Goal: Task Accomplishment & Management: Complete application form

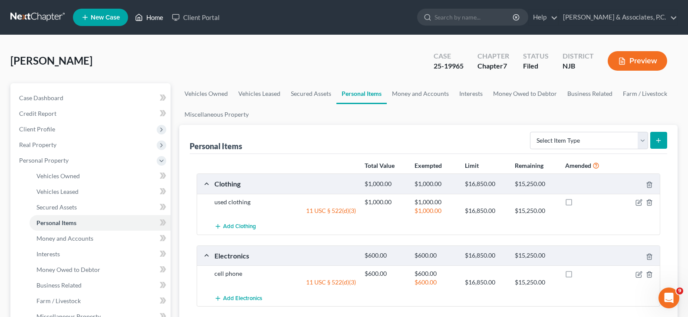
click at [152, 17] on link "Home" at bounding box center [149, 18] width 37 height 16
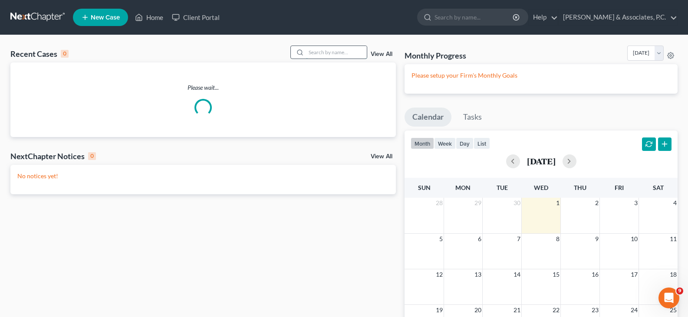
click at [320, 55] on input "search" at bounding box center [336, 52] width 61 height 13
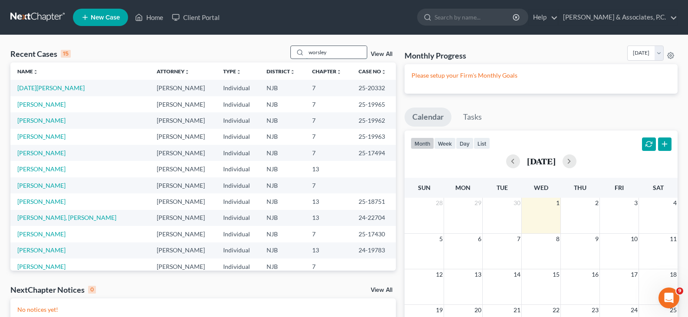
type input "worsley"
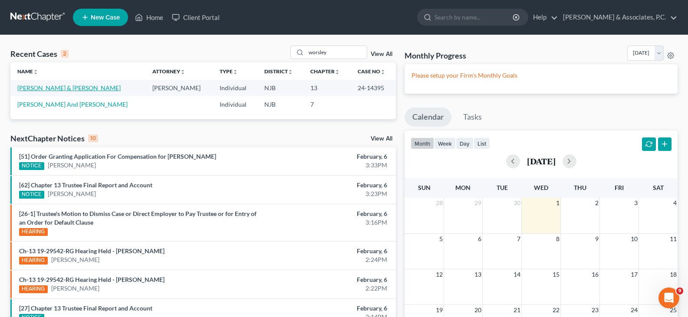
click at [62, 89] on link "[PERSON_NAME] & [PERSON_NAME]" at bounding box center [68, 87] width 103 height 7
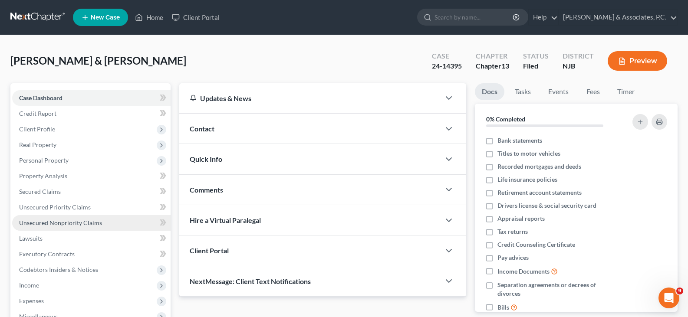
click at [73, 221] on span "Unsecured Nonpriority Claims" at bounding box center [60, 222] width 83 height 7
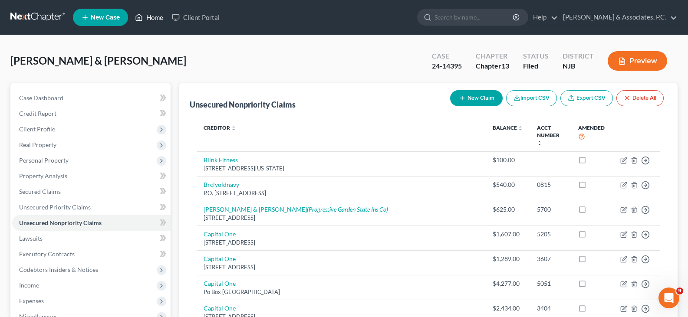
click at [155, 16] on link "Home" at bounding box center [149, 18] width 37 height 16
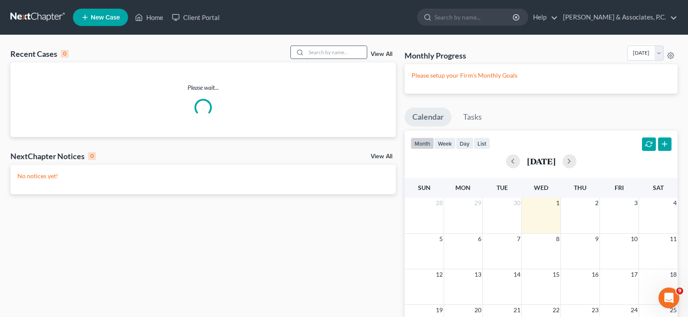
click at [332, 53] on input "search" at bounding box center [336, 52] width 61 height 13
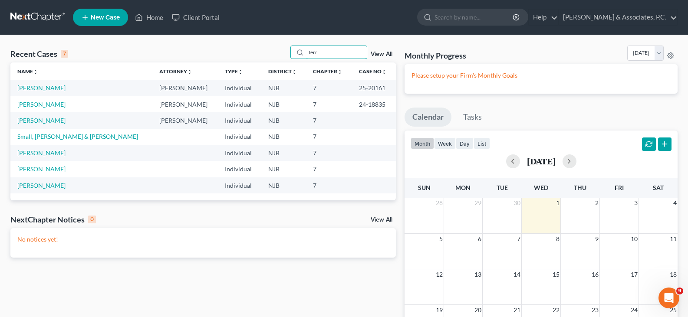
type input "terr"
click at [34, 84] on td "[PERSON_NAME]" at bounding box center [81, 88] width 142 height 16
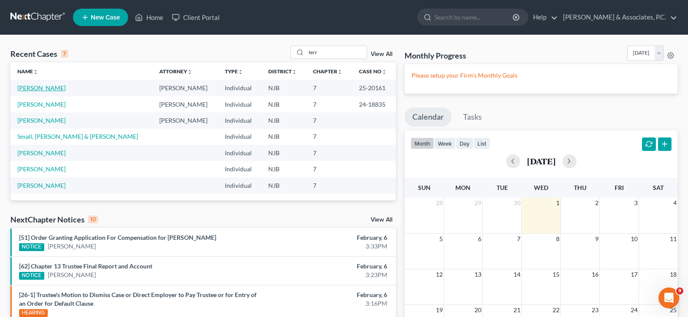
click at [34, 91] on link "[PERSON_NAME]" at bounding box center [41, 87] width 48 height 7
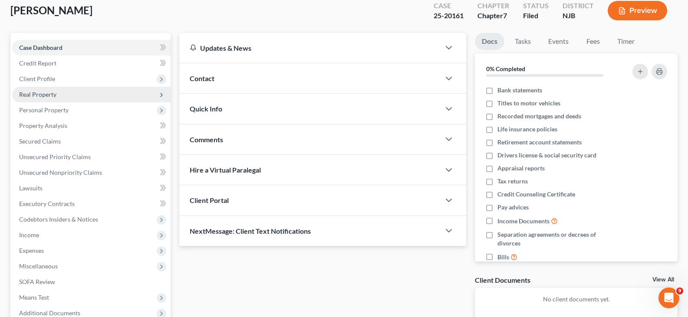
scroll to position [130, 0]
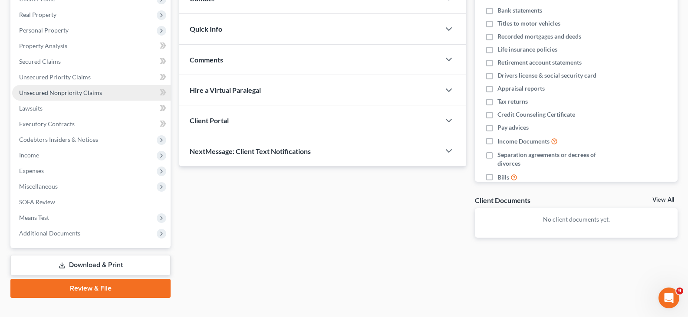
click at [51, 92] on span "Unsecured Nonpriority Claims" at bounding box center [60, 92] width 83 height 7
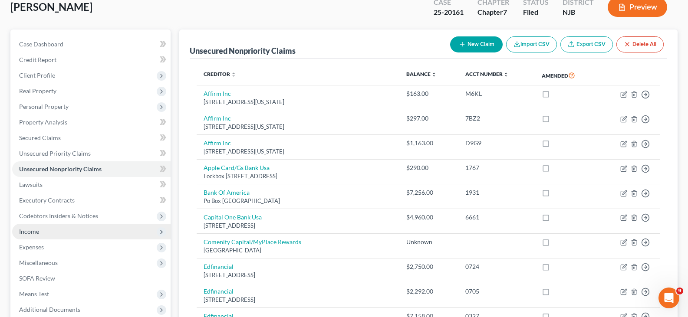
scroll to position [174, 0]
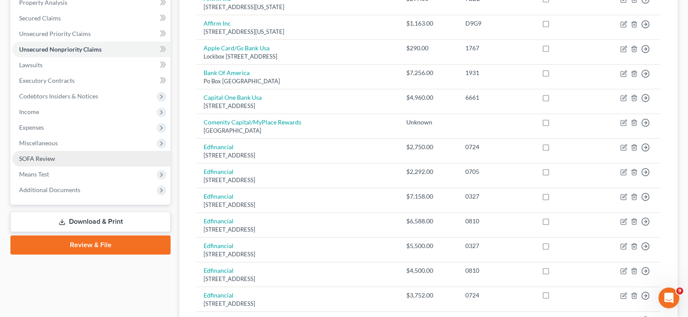
click at [38, 158] on span "SOFA Review" at bounding box center [37, 158] width 36 height 7
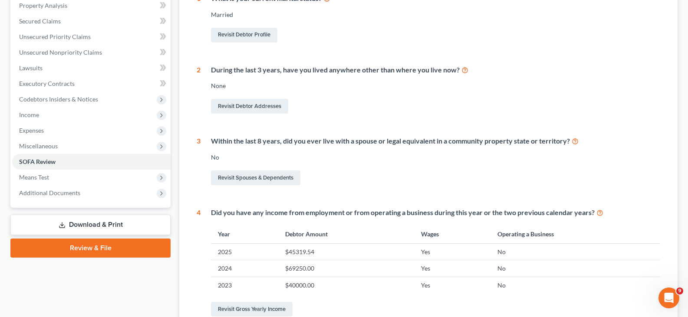
scroll to position [174, 0]
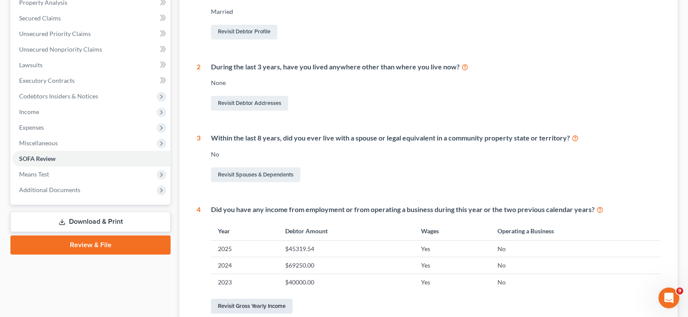
click at [267, 308] on link "Revisit Gross Yearly Income" at bounding box center [252, 306] width 82 height 15
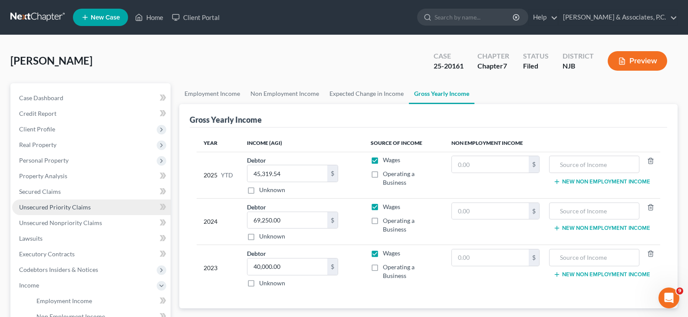
click at [36, 207] on span "Unsecured Priority Claims" at bounding box center [55, 207] width 72 height 7
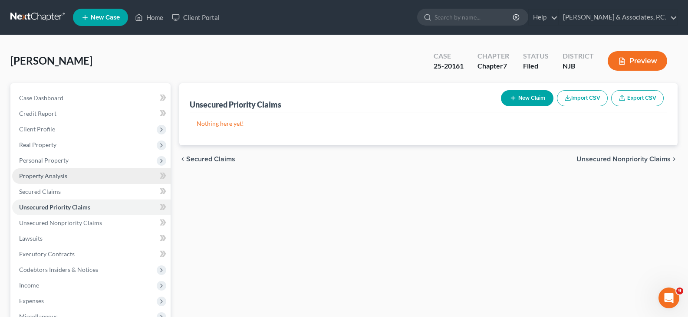
click at [40, 175] on span "Property Analysis" at bounding box center [43, 175] width 48 height 7
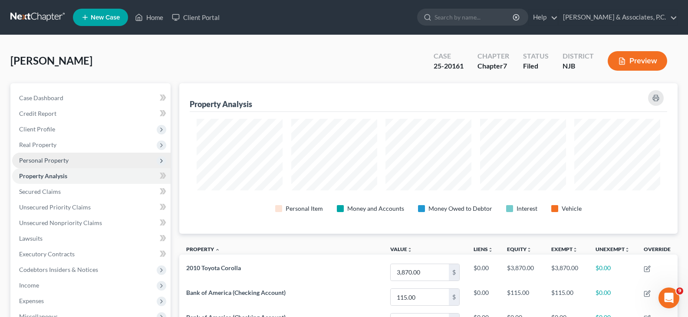
scroll to position [151, 498]
click at [42, 158] on span "Personal Property" at bounding box center [43, 160] width 49 height 7
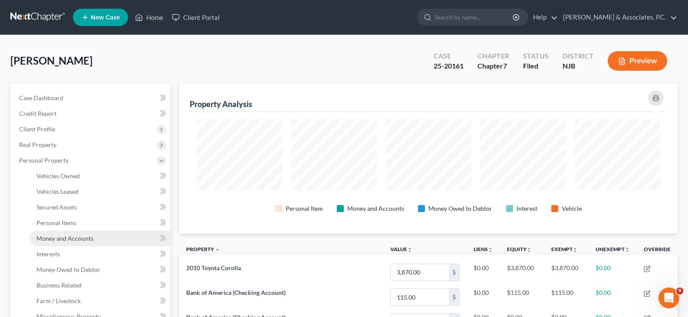
click at [64, 239] on span "Money and Accounts" at bounding box center [64, 238] width 57 height 7
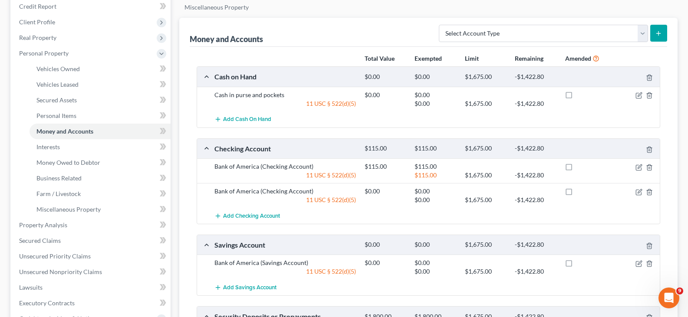
scroll to position [87, 0]
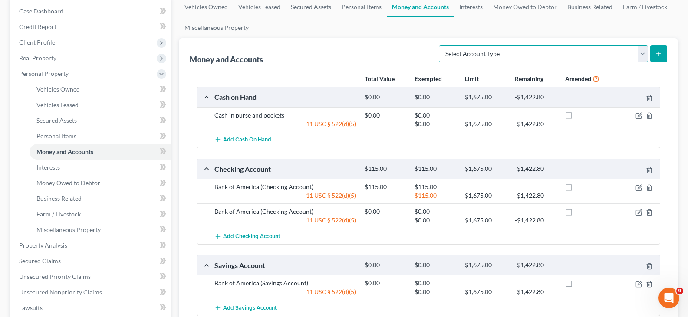
click at [642, 54] on select "Select Account Type Brokerage (A/B: 18, SOFA: 20) Cash on Hand (A/B: 16) Certif…" at bounding box center [543, 53] width 209 height 17
click at [473, 27] on ul "Vehicles Owned Vehicles Leased Secured Assets Personal Items Money and Accounts…" at bounding box center [428, 18] width 498 height 42
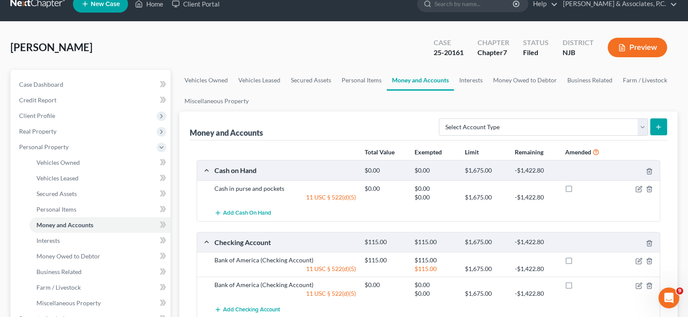
scroll to position [0, 0]
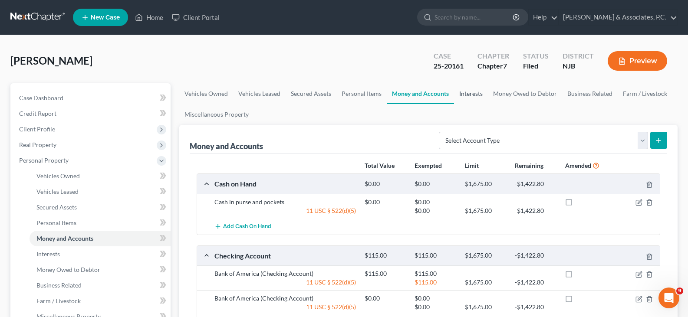
click at [472, 92] on link "Interests" at bounding box center [471, 93] width 34 height 21
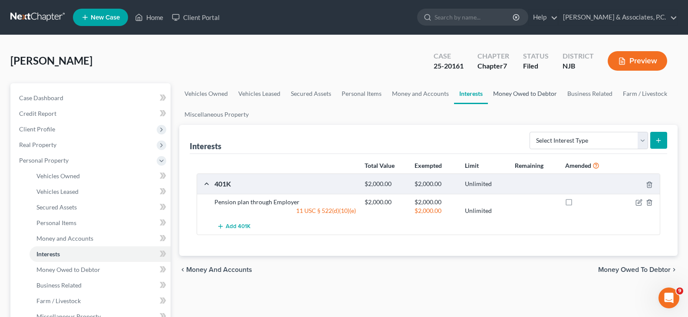
click at [513, 93] on link "Money Owed to Debtor" at bounding box center [525, 93] width 74 height 21
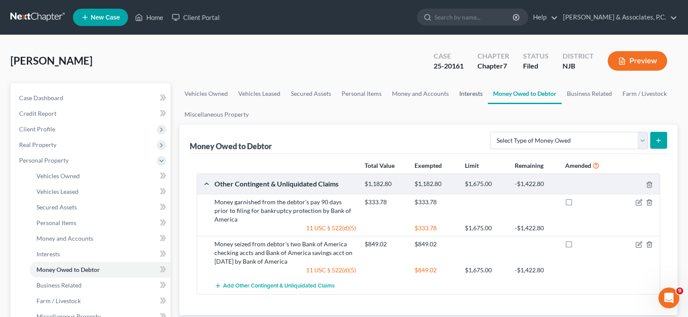
click at [468, 97] on link "Interests" at bounding box center [471, 93] width 34 height 21
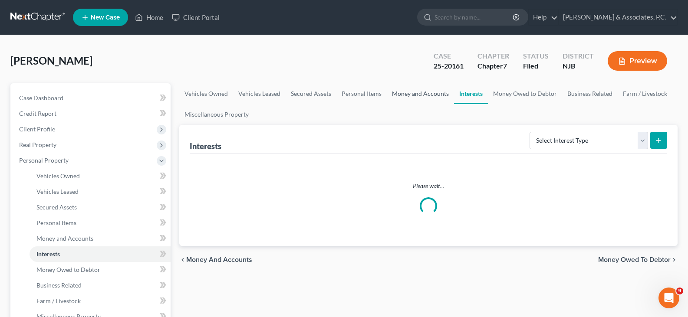
click at [418, 96] on link "Money and Accounts" at bounding box center [420, 93] width 67 height 21
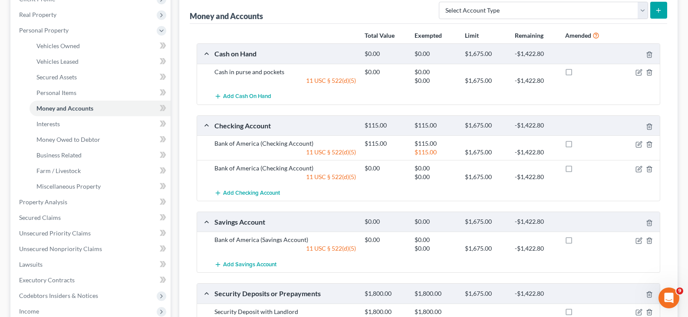
scroll to position [174, 0]
